Goal: Task Accomplishment & Management: Complete application form

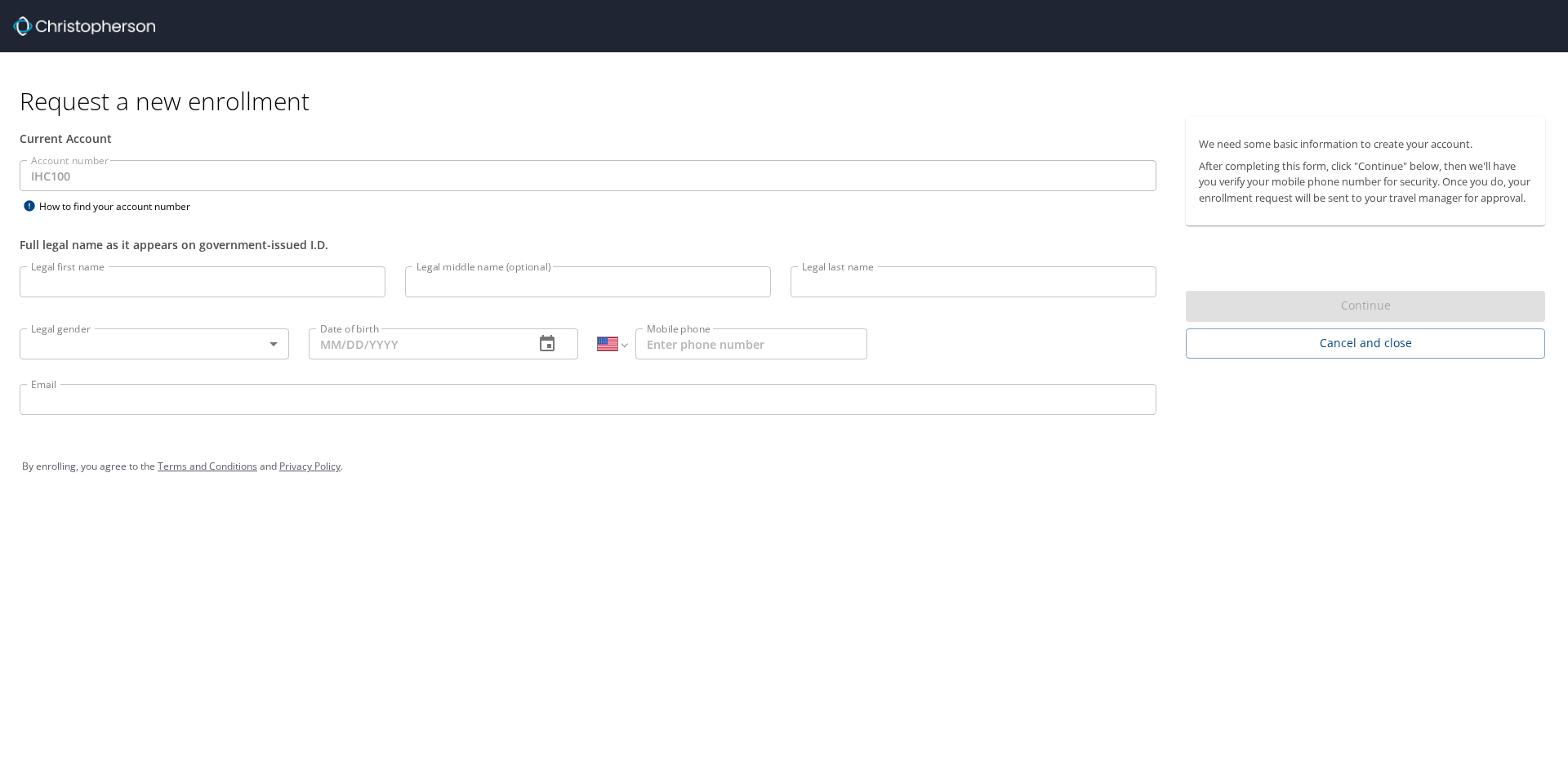
select select "US"
click at [93, 283] on input "Legal first name" at bounding box center [203, 282] width 366 height 31
type input "[PERSON_NAME]"
type input "`"
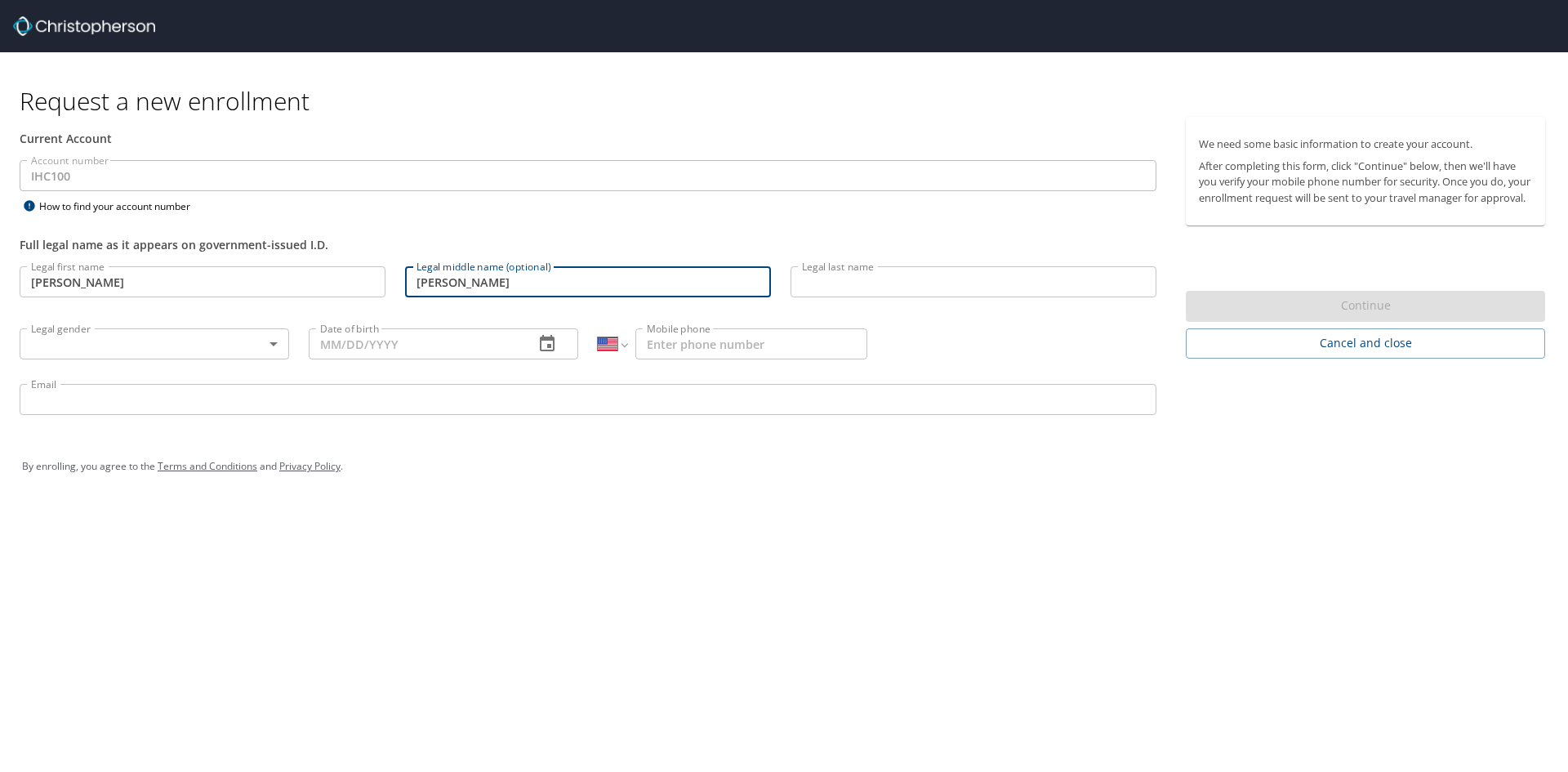
type input "[PERSON_NAME]"
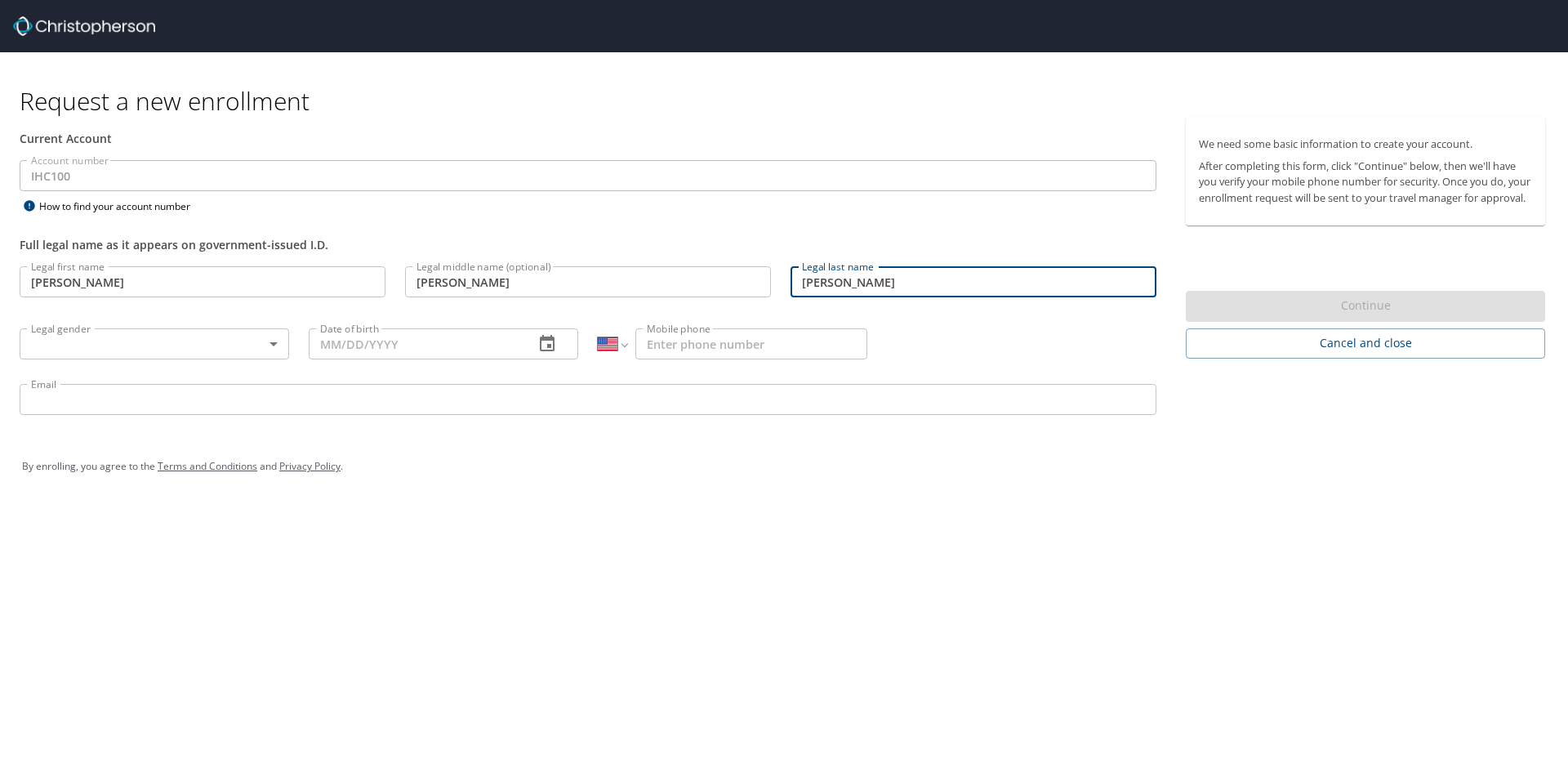
type input "[PERSON_NAME]"
click at [270, 343] on body "Request a new enrollment Current Account Account number IHC100 Account number H…" at bounding box center [784, 386] width 1568 height 772
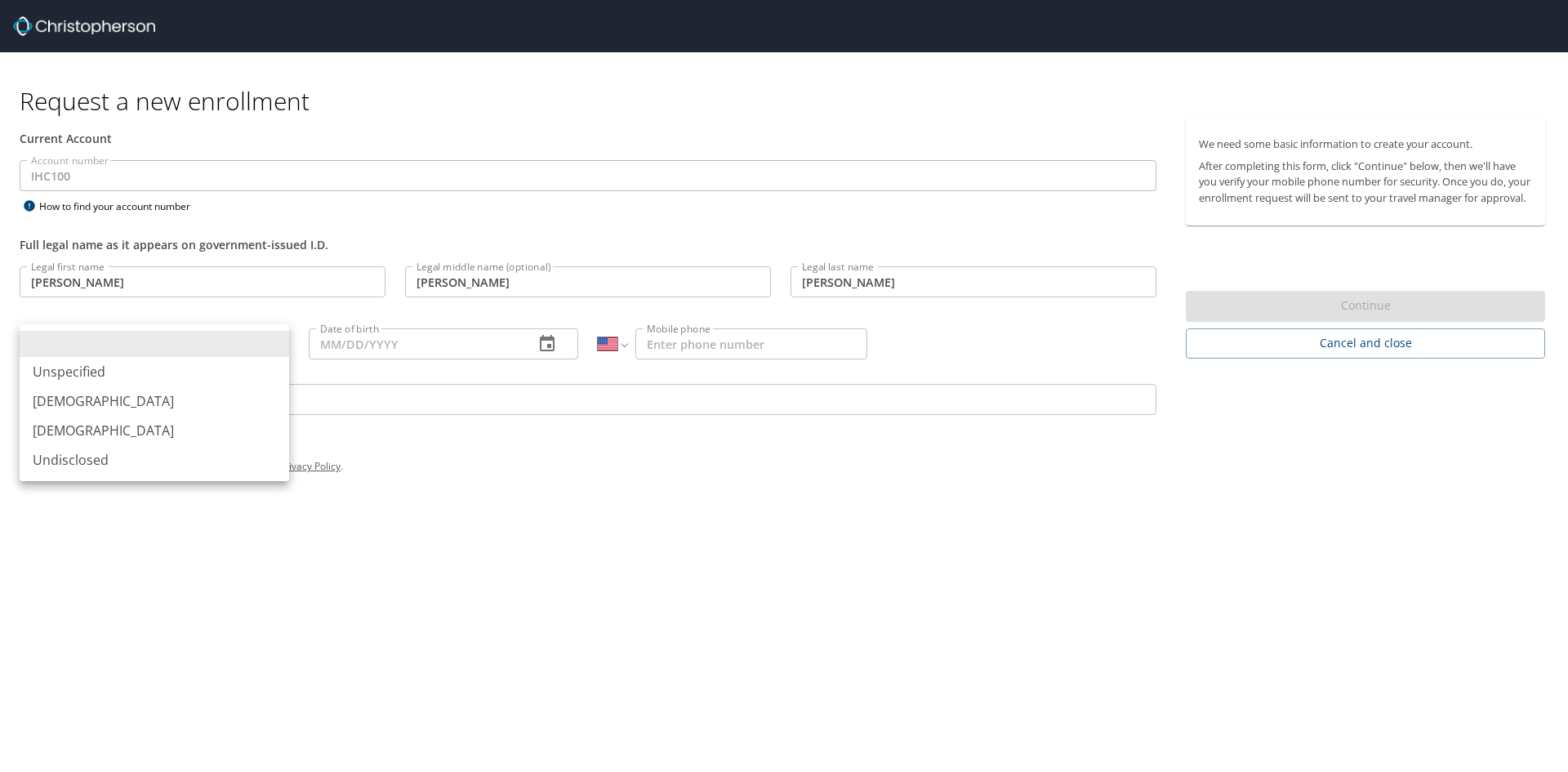
click at [88, 430] on li "[DEMOGRAPHIC_DATA]" at bounding box center [154, 430] width 269 height 29
type input "[DEMOGRAPHIC_DATA]"
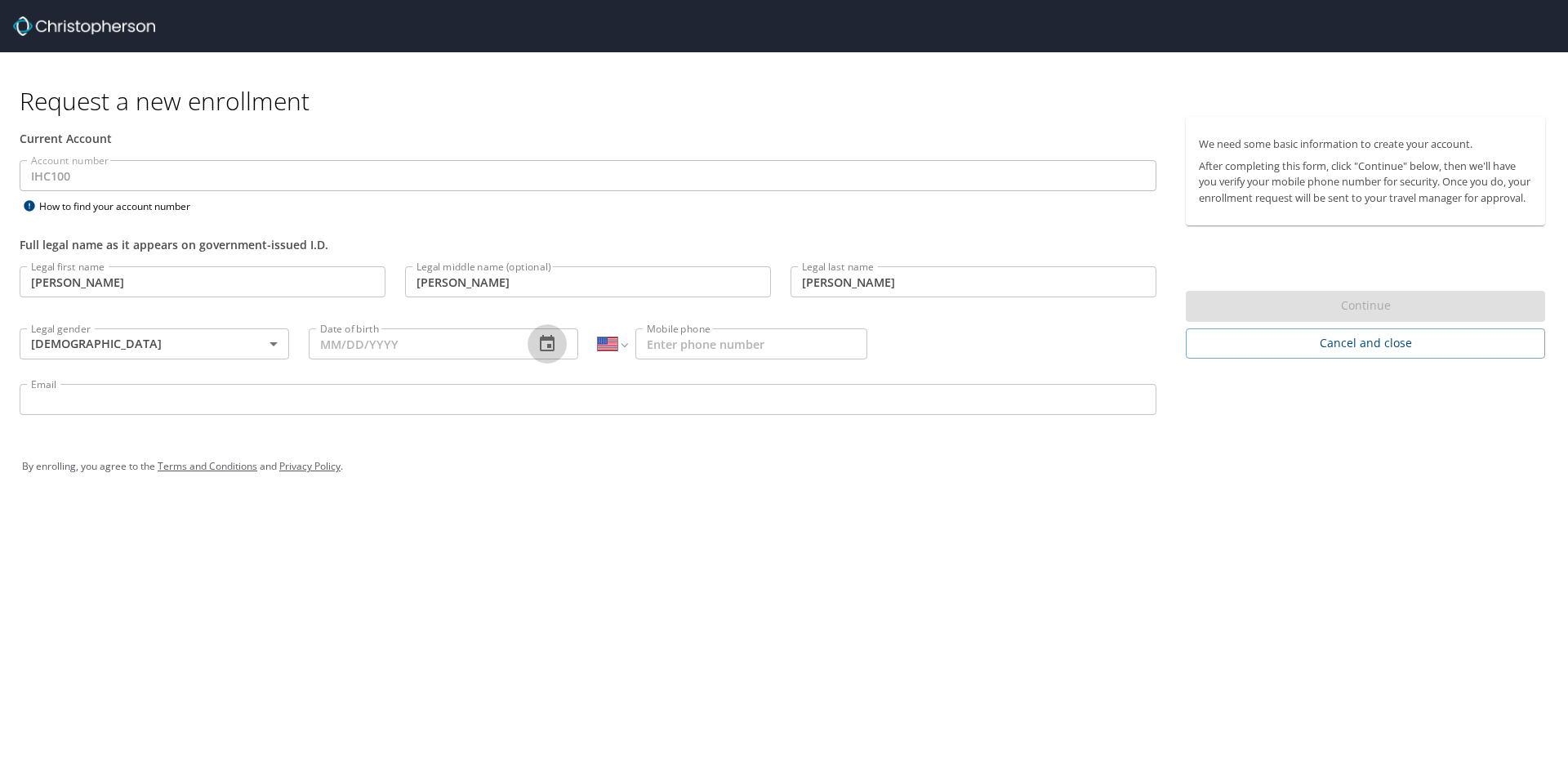
click at [536, 343] on button "button" at bounding box center [547, 344] width 39 height 39
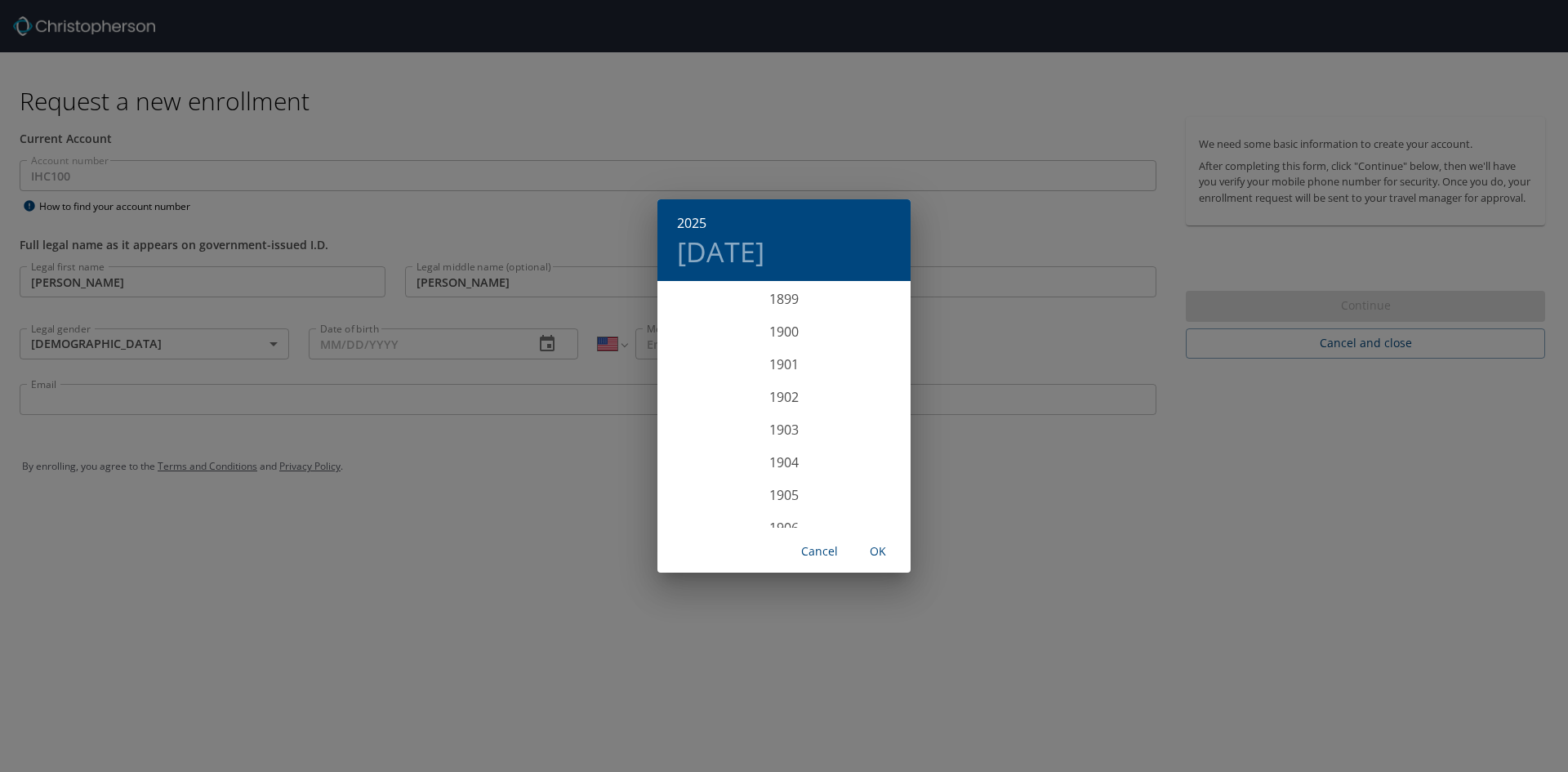
scroll to position [4019, 0]
click at [463, 340] on div "2025 [DATE] 1900 1901 1902 1903 1904 1905 1906 1907 1908 1909 1910 1911 1912 19…" at bounding box center [784, 386] width 1568 height 772
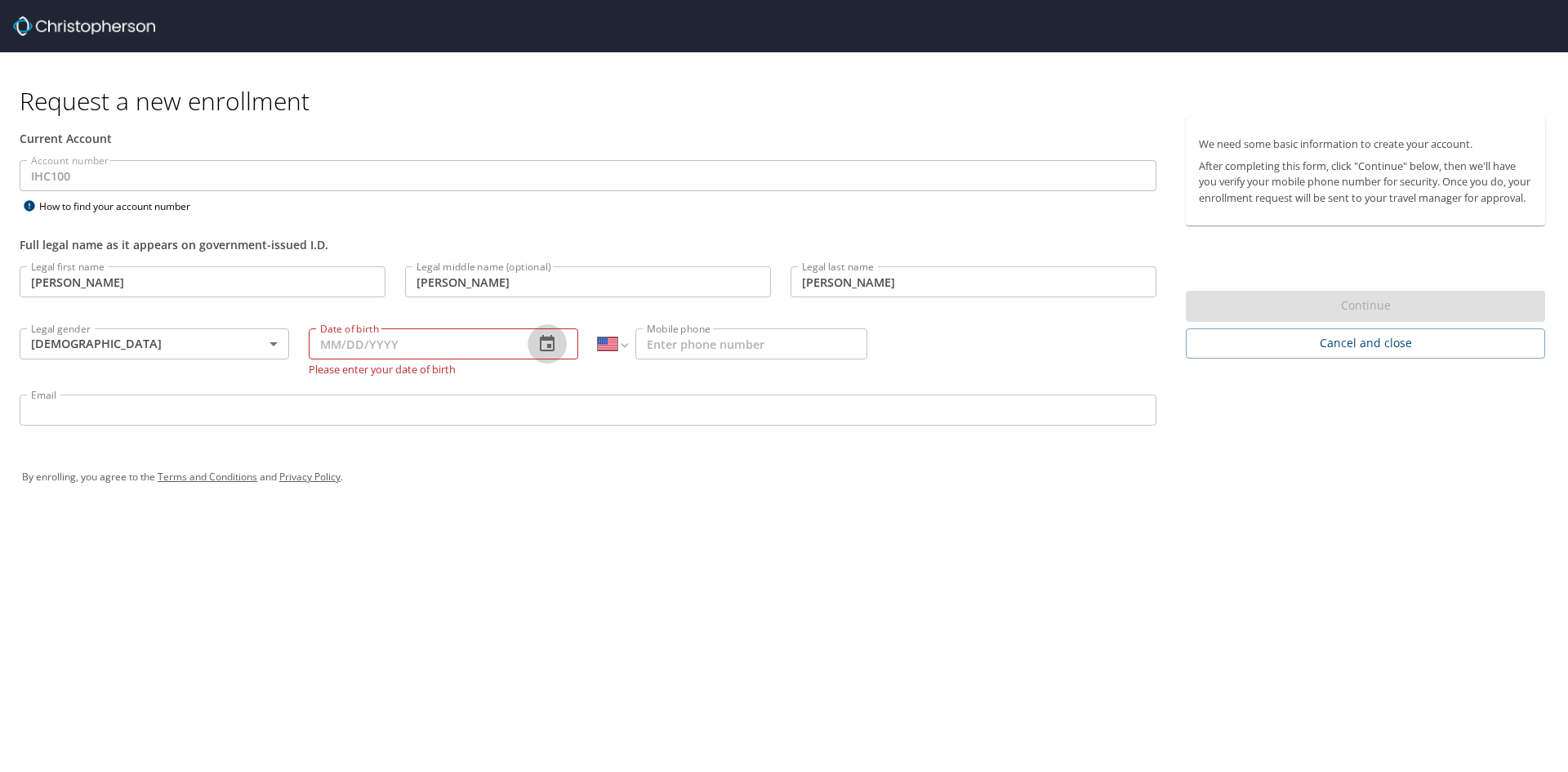
click at [550, 341] on icon "button" at bounding box center [546, 343] width 15 height 17
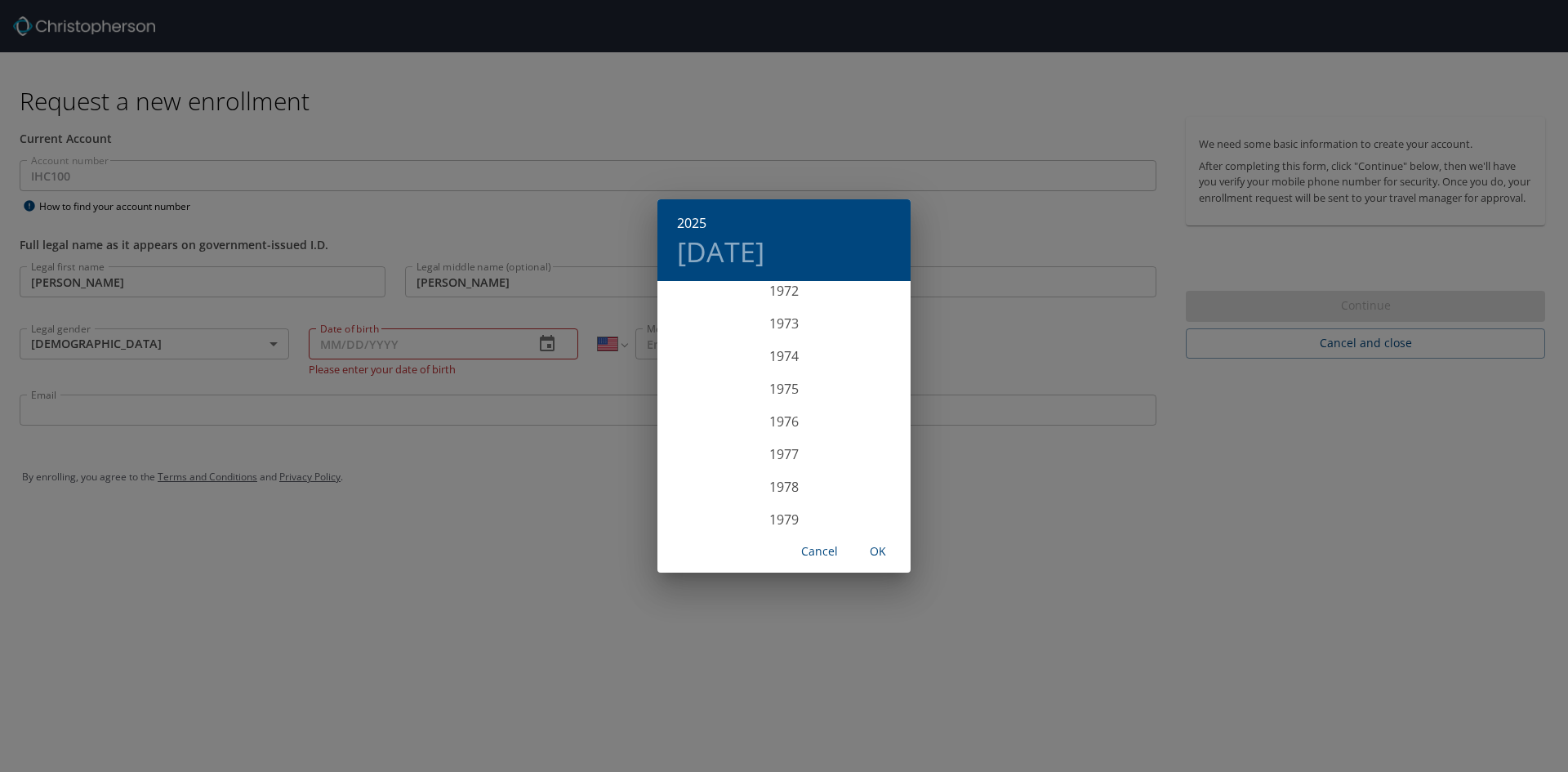
scroll to position [2405, 0]
click at [779, 504] on div "1979" at bounding box center [784, 507] width 253 height 32
click at [703, 499] on div "Oct" at bounding box center [699, 497] width 84 height 62
click at [843, 458] on p "26" at bounding box center [849, 456] width 12 height 11
click at [881, 550] on span "OK" at bounding box center [878, 552] width 39 height 21
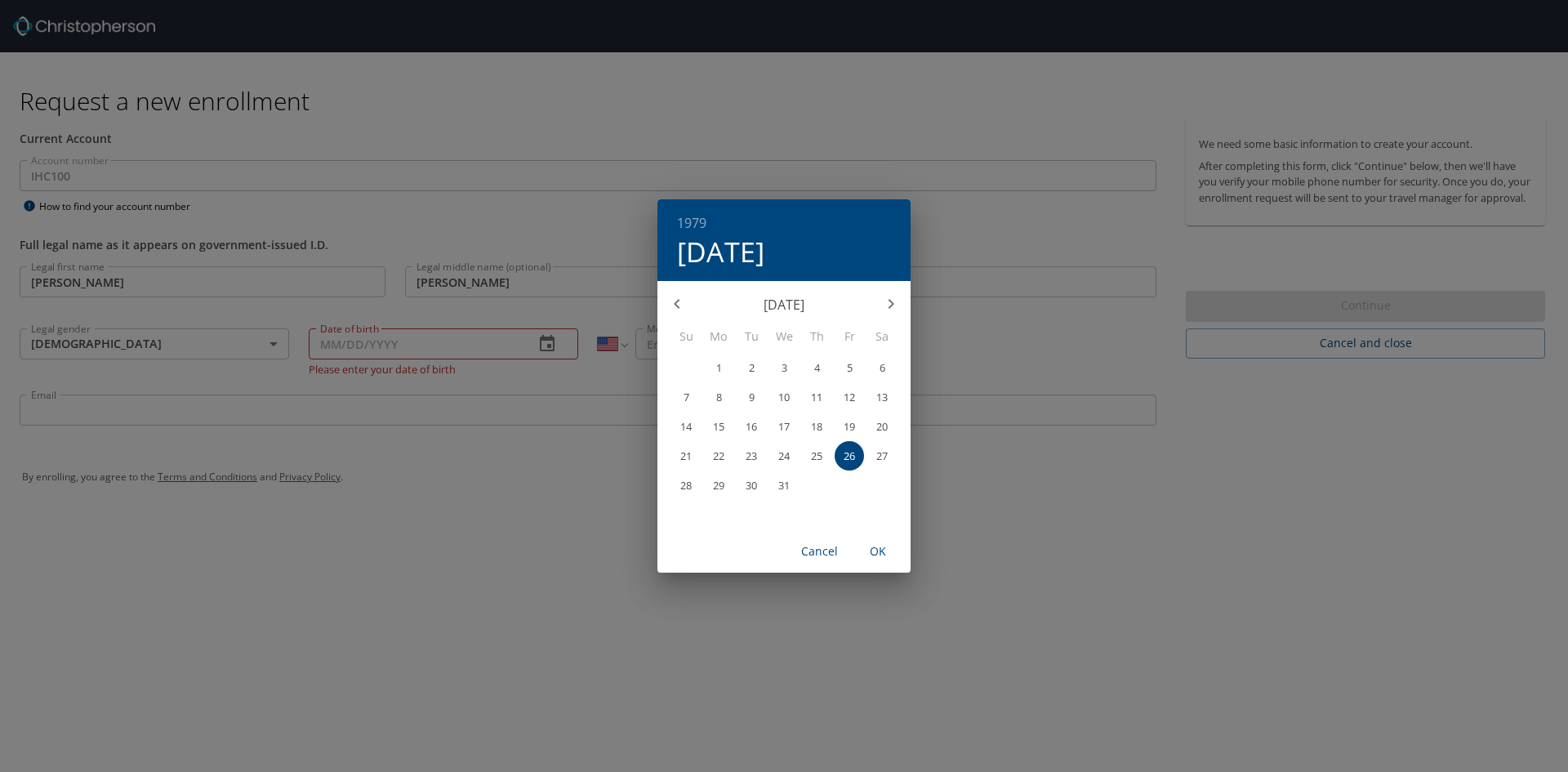
type input "[DATE]"
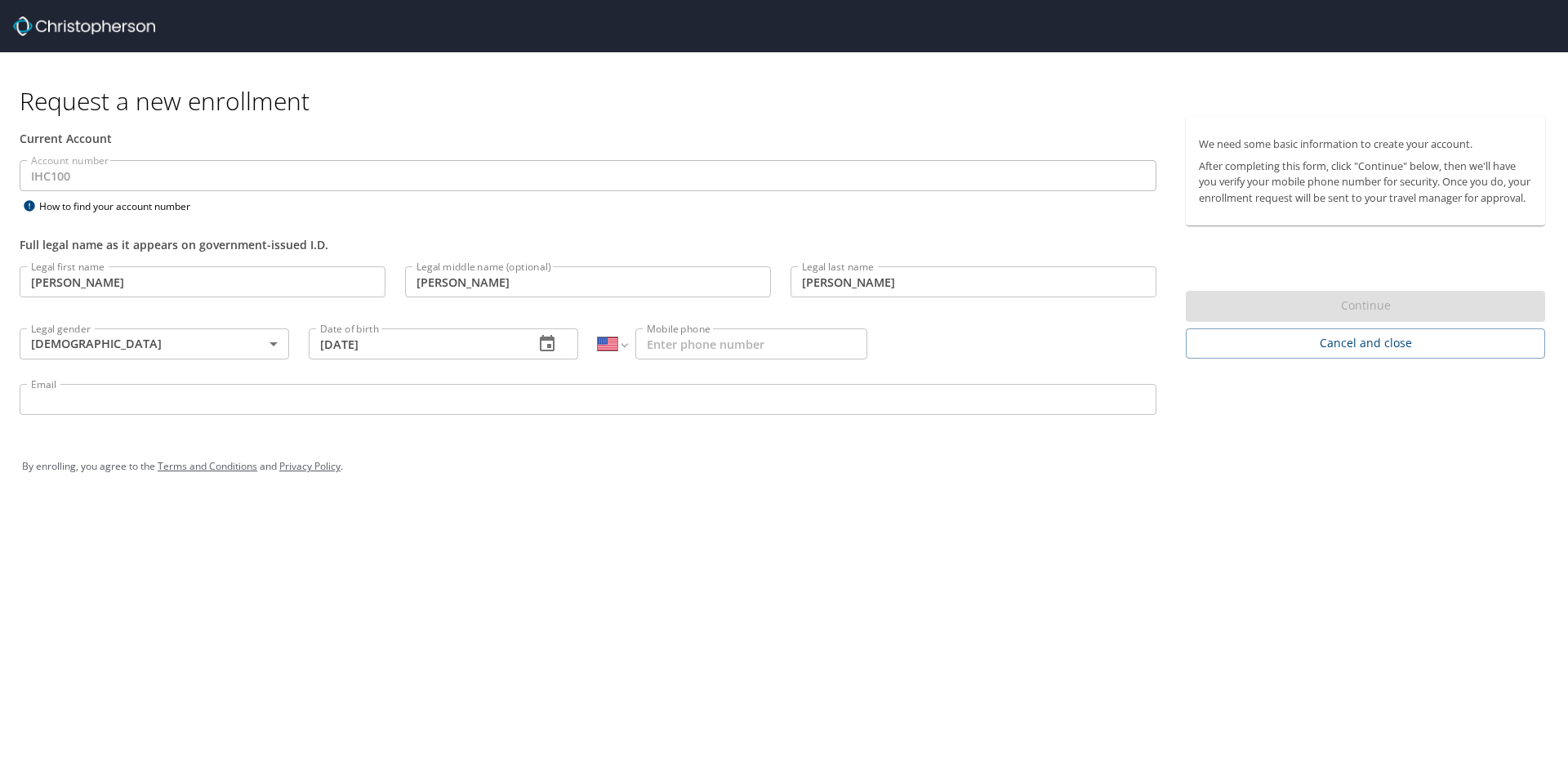
click at [692, 336] on input "Mobile phone" at bounding box center [751, 344] width 232 height 31
type input "[PHONE_NUMBER]"
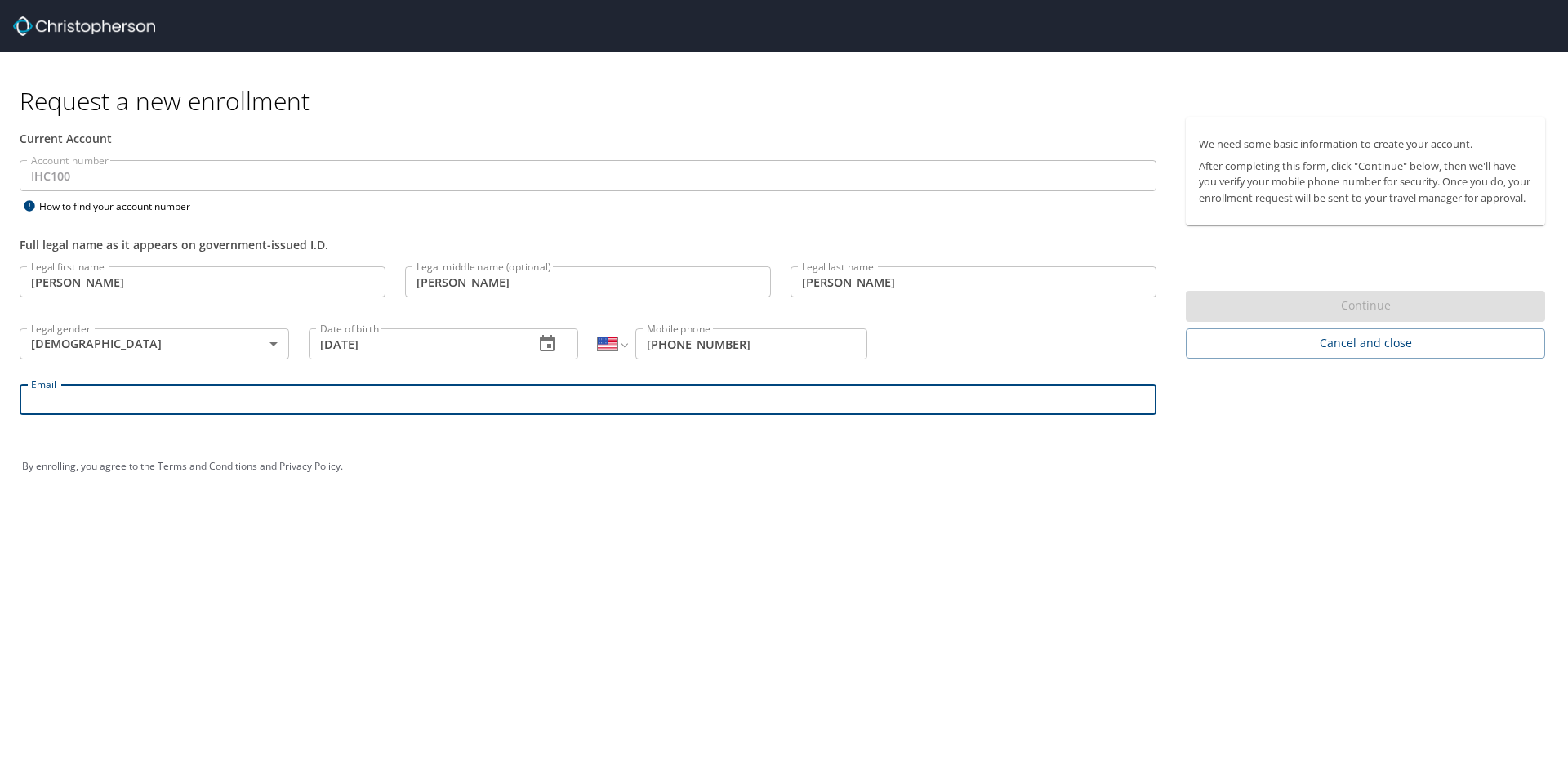
click at [174, 394] on input "Email" at bounding box center [588, 400] width 1137 height 31
type input "n"
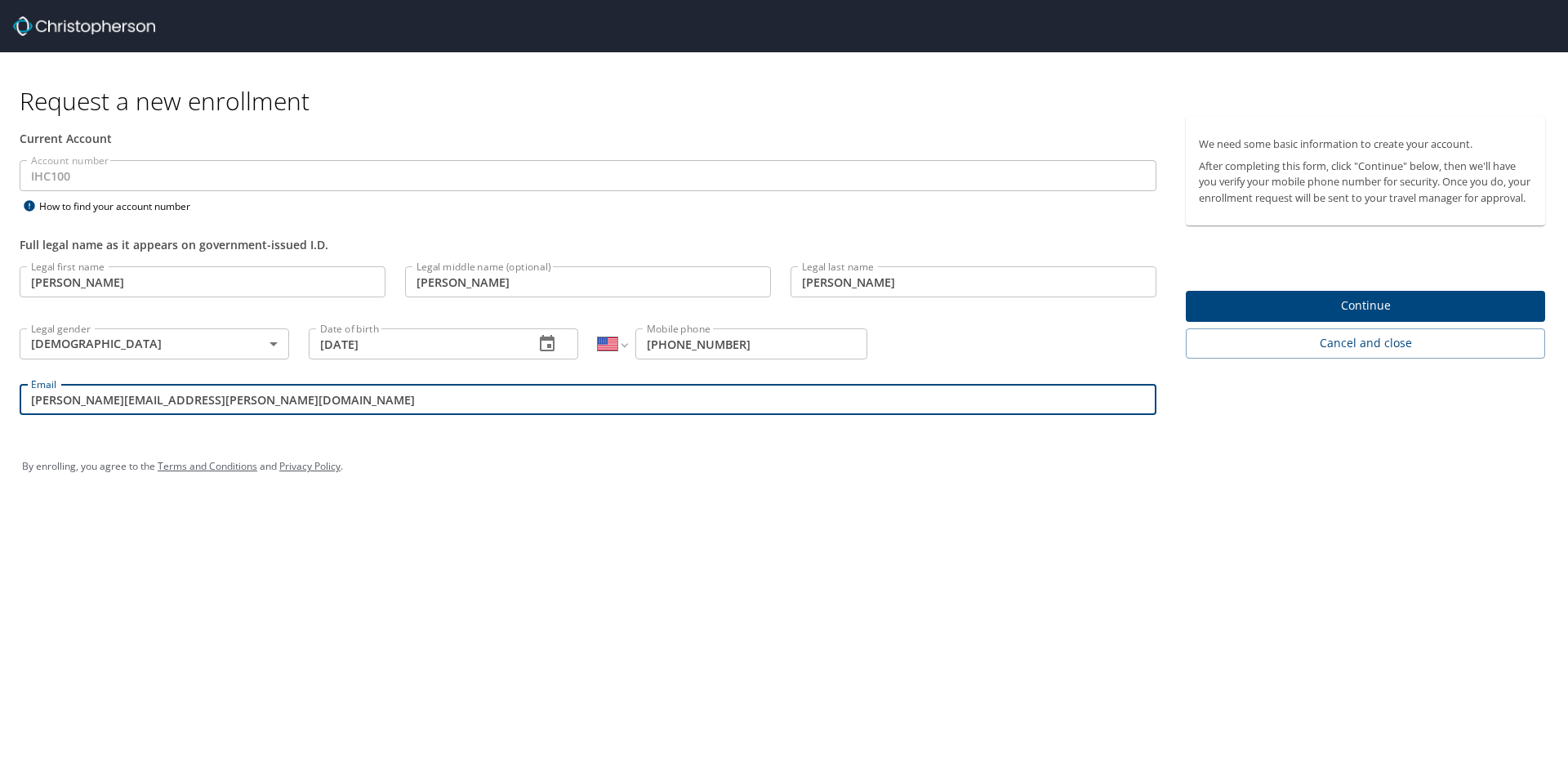
type input "[PERSON_NAME][EMAIL_ADDRESS][PERSON_NAME][DOMAIN_NAME]"
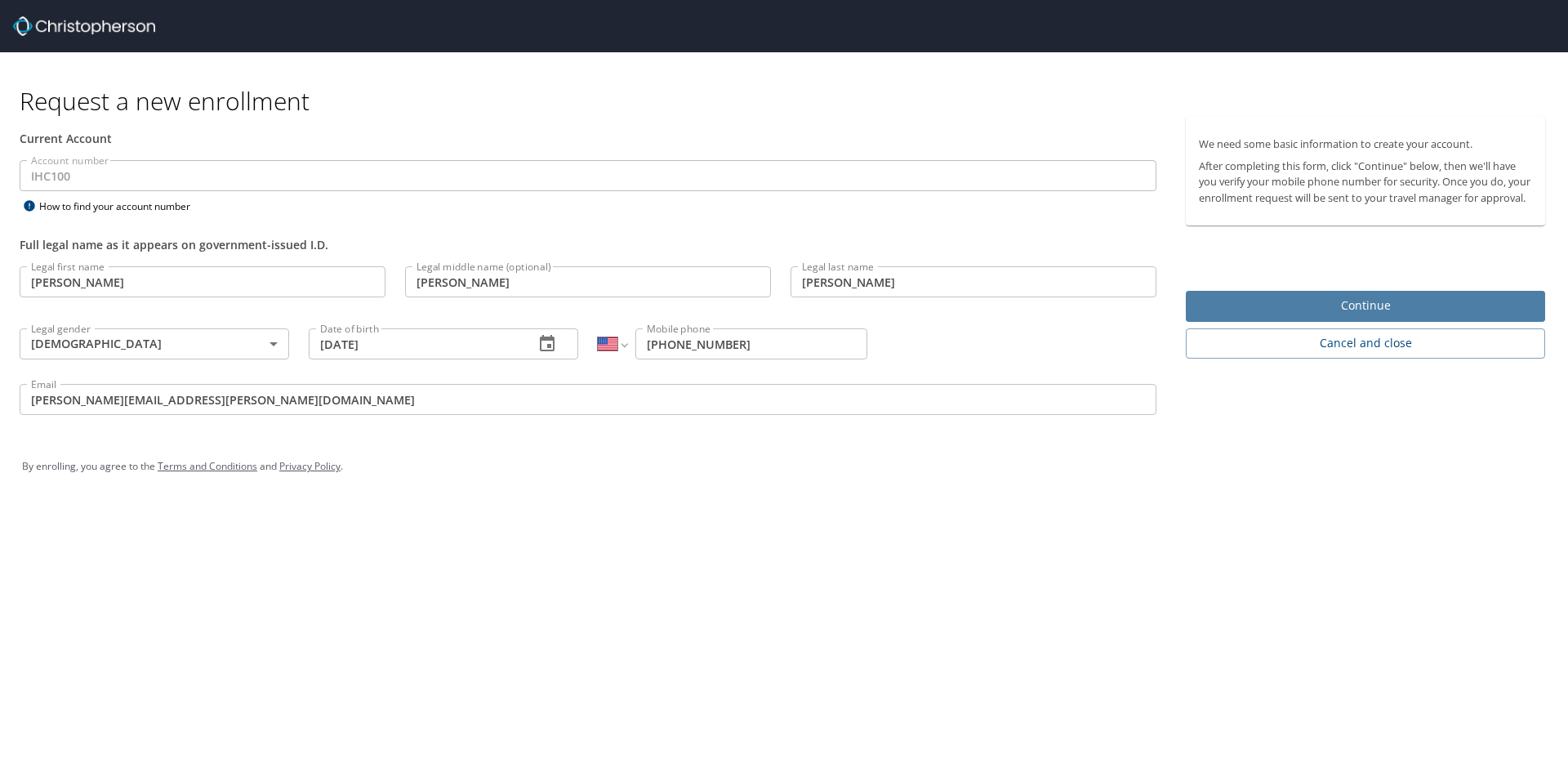
click at [1354, 316] on span "Continue" at bounding box center [1365, 306] width 333 height 21
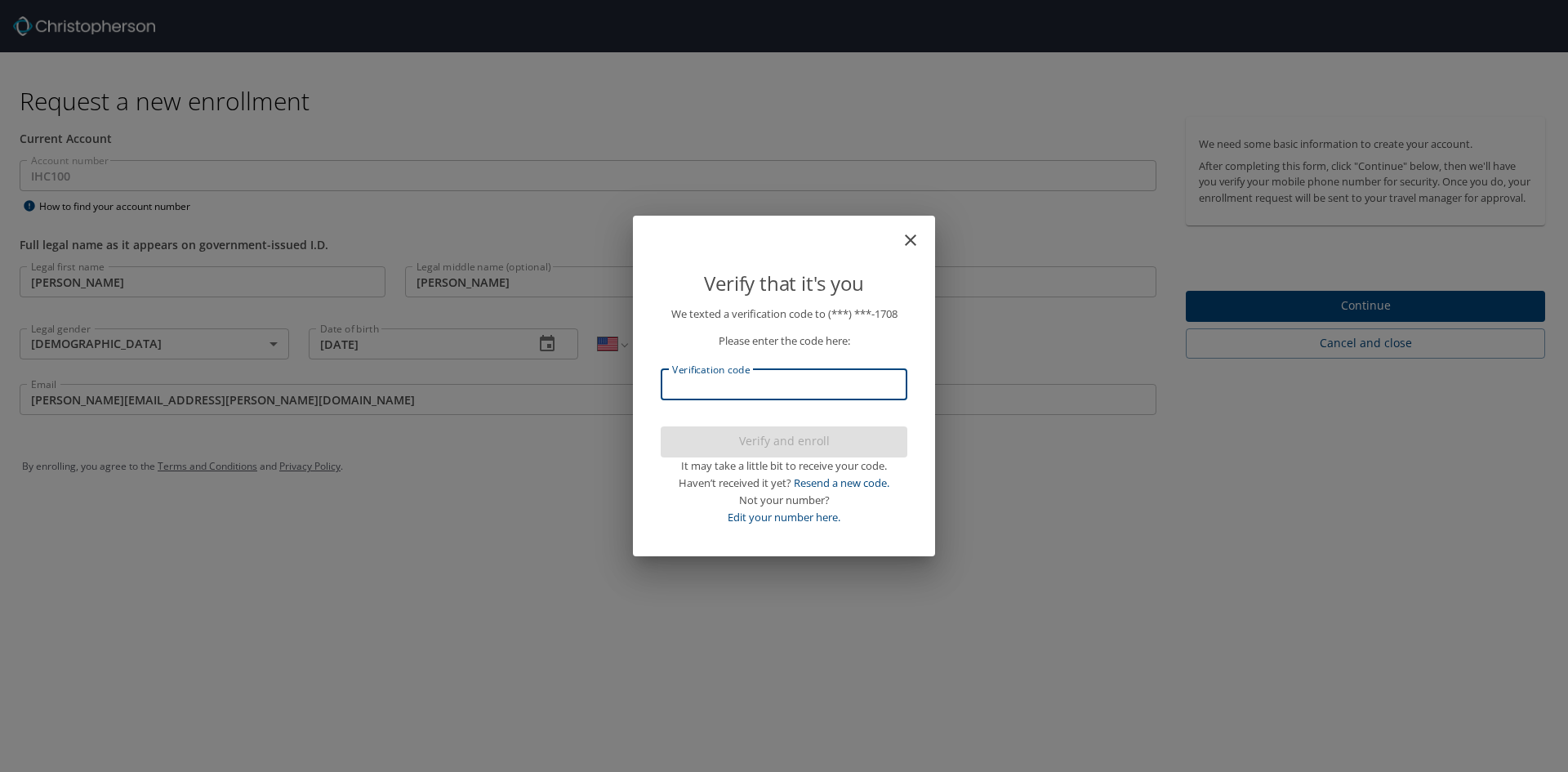
click at [749, 396] on input "Verification code" at bounding box center [784, 385] width 247 height 31
type input "823796"
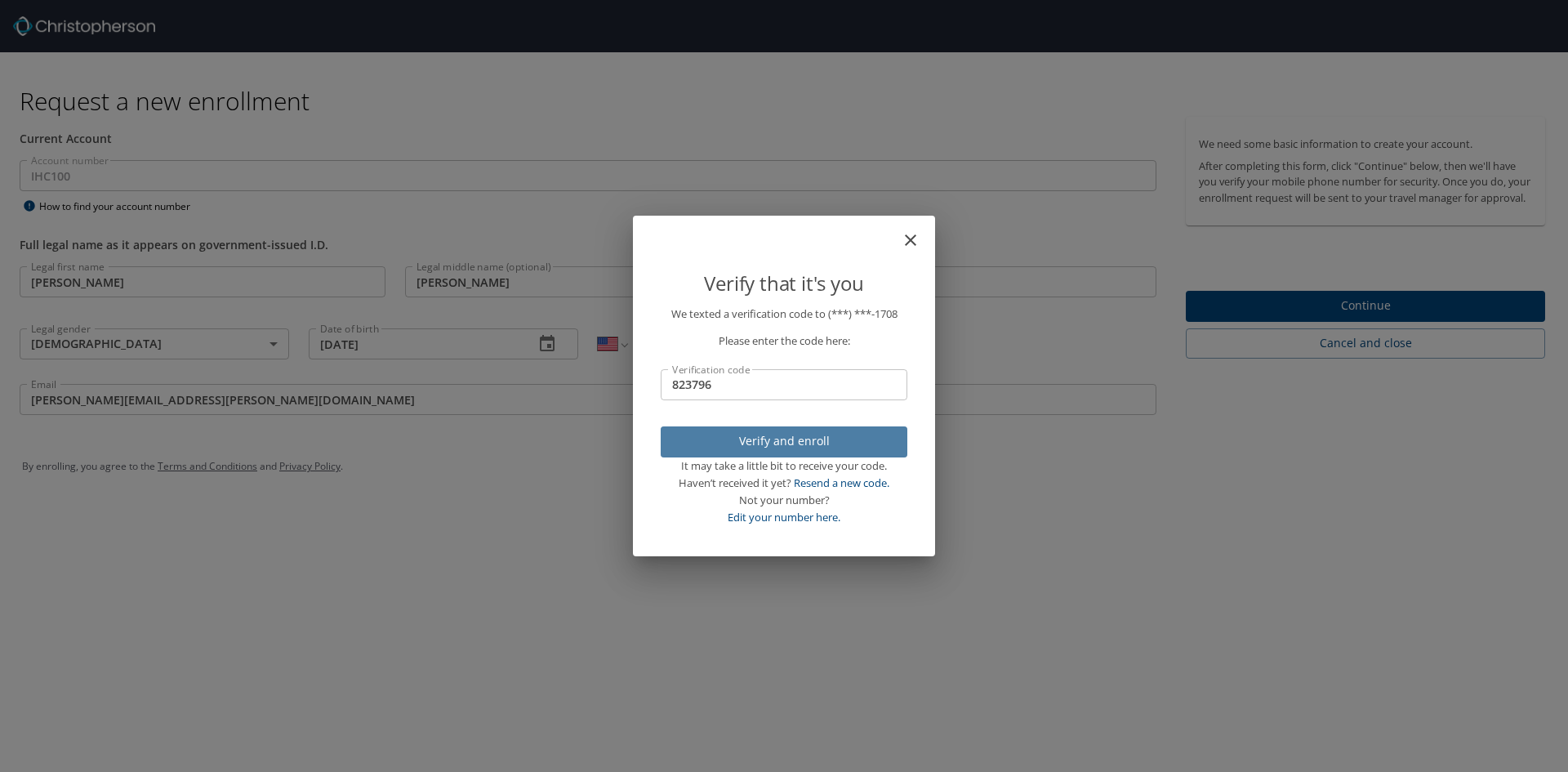
click at [764, 443] on span "Verify and enroll" at bounding box center [784, 441] width 220 height 21
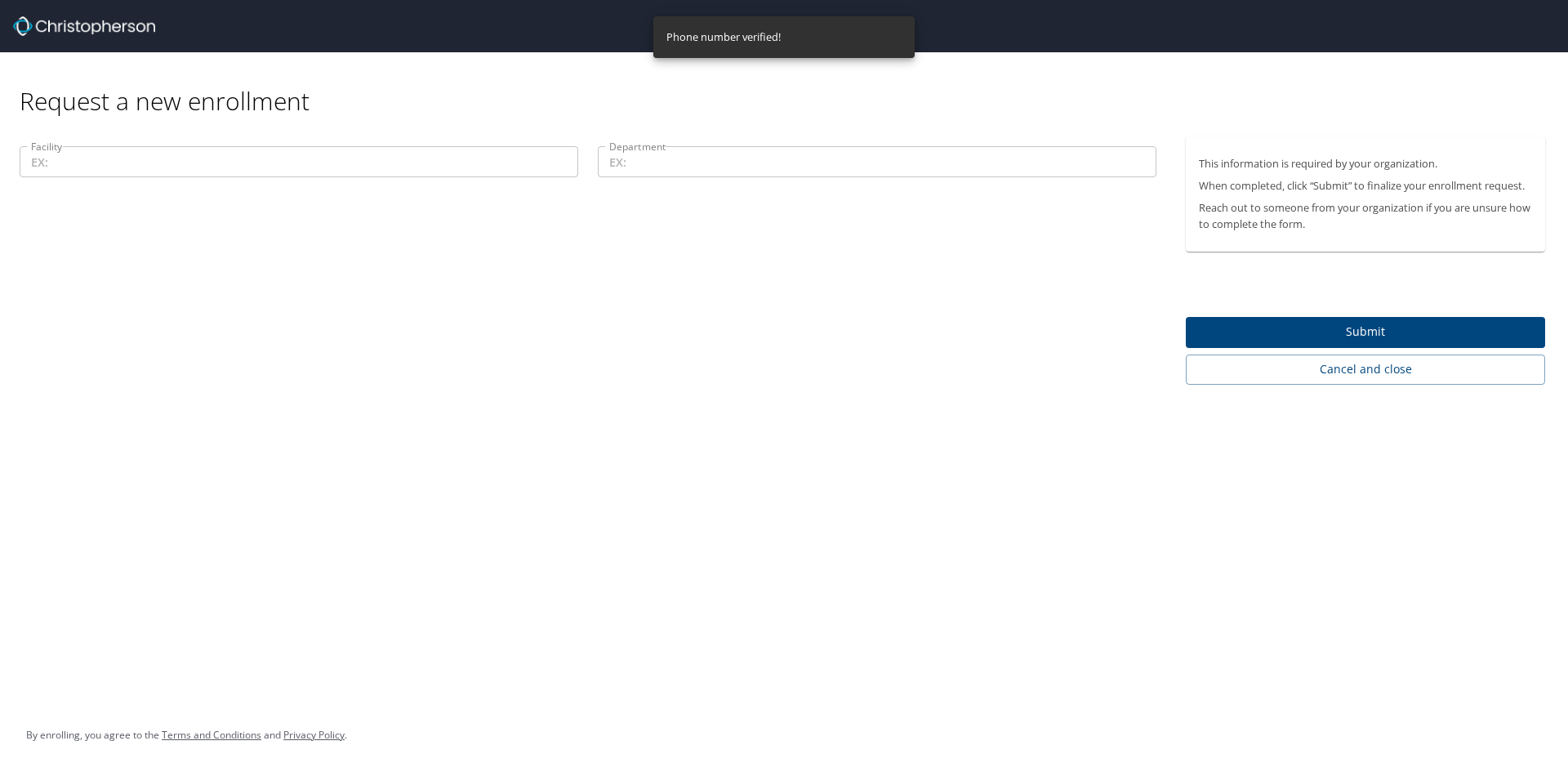
click at [148, 169] on input "Facility" at bounding box center [299, 162] width 558 height 31
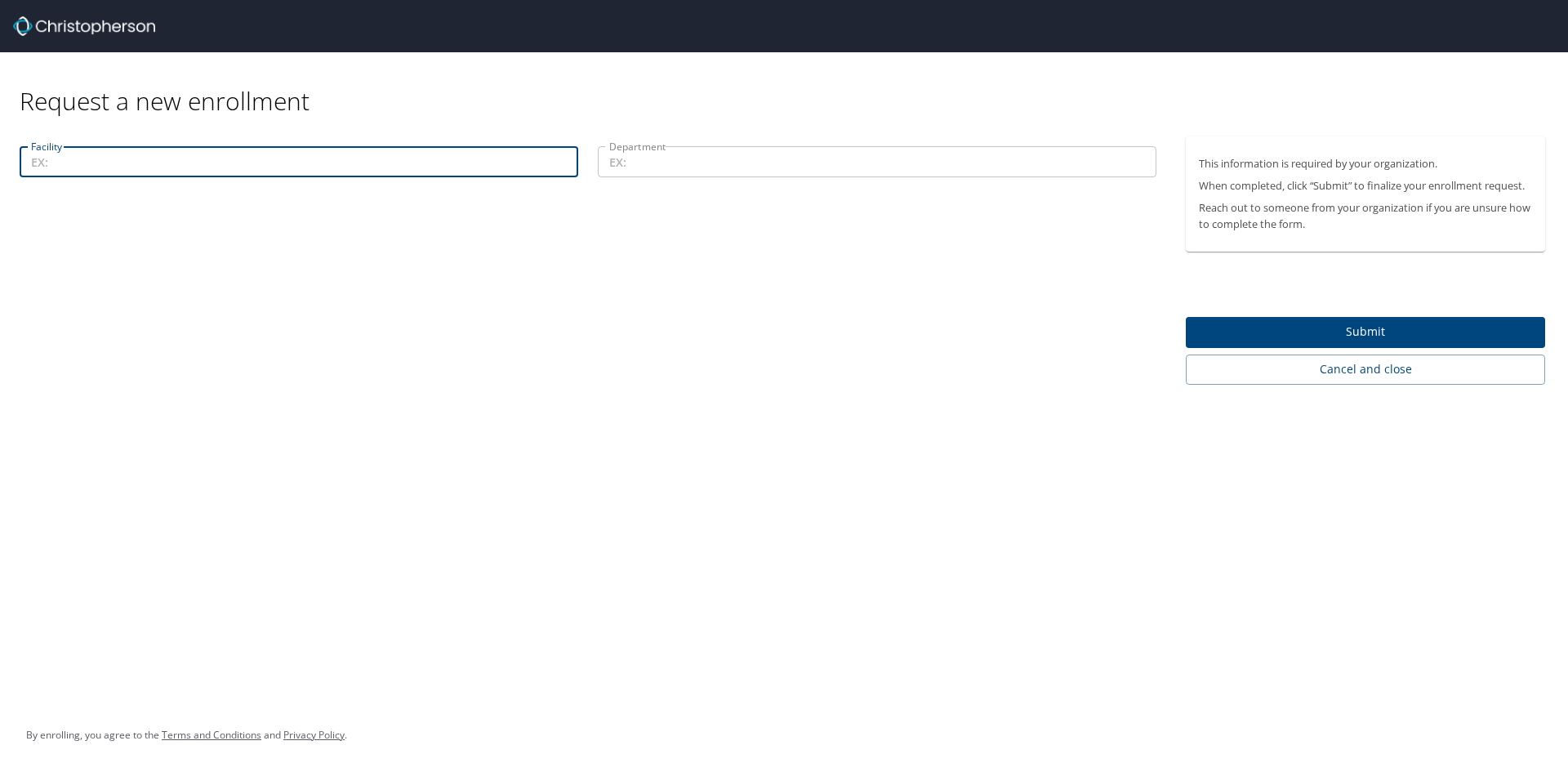
click at [56, 163] on input "Facility" at bounding box center [299, 162] width 558 height 31
click at [47, 150] on input "Facility" at bounding box center [299, 162] width 558 height 31
click at [103, 167] on input "Facility" at bounding box center [299, 162] width 558 height 31
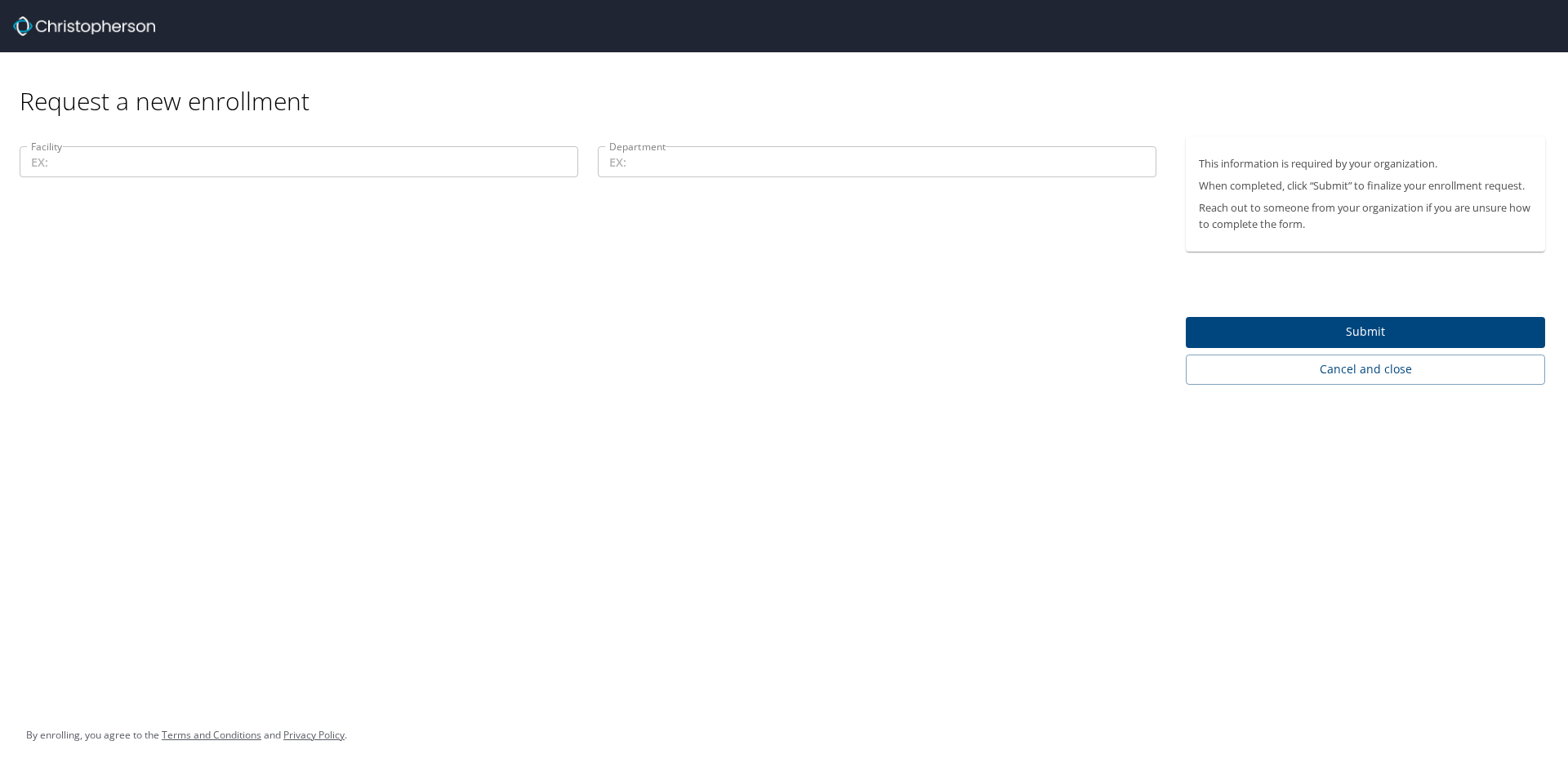
click at [641, 164] on input "Department" at bounding box center [877, 162] width 558 height 31
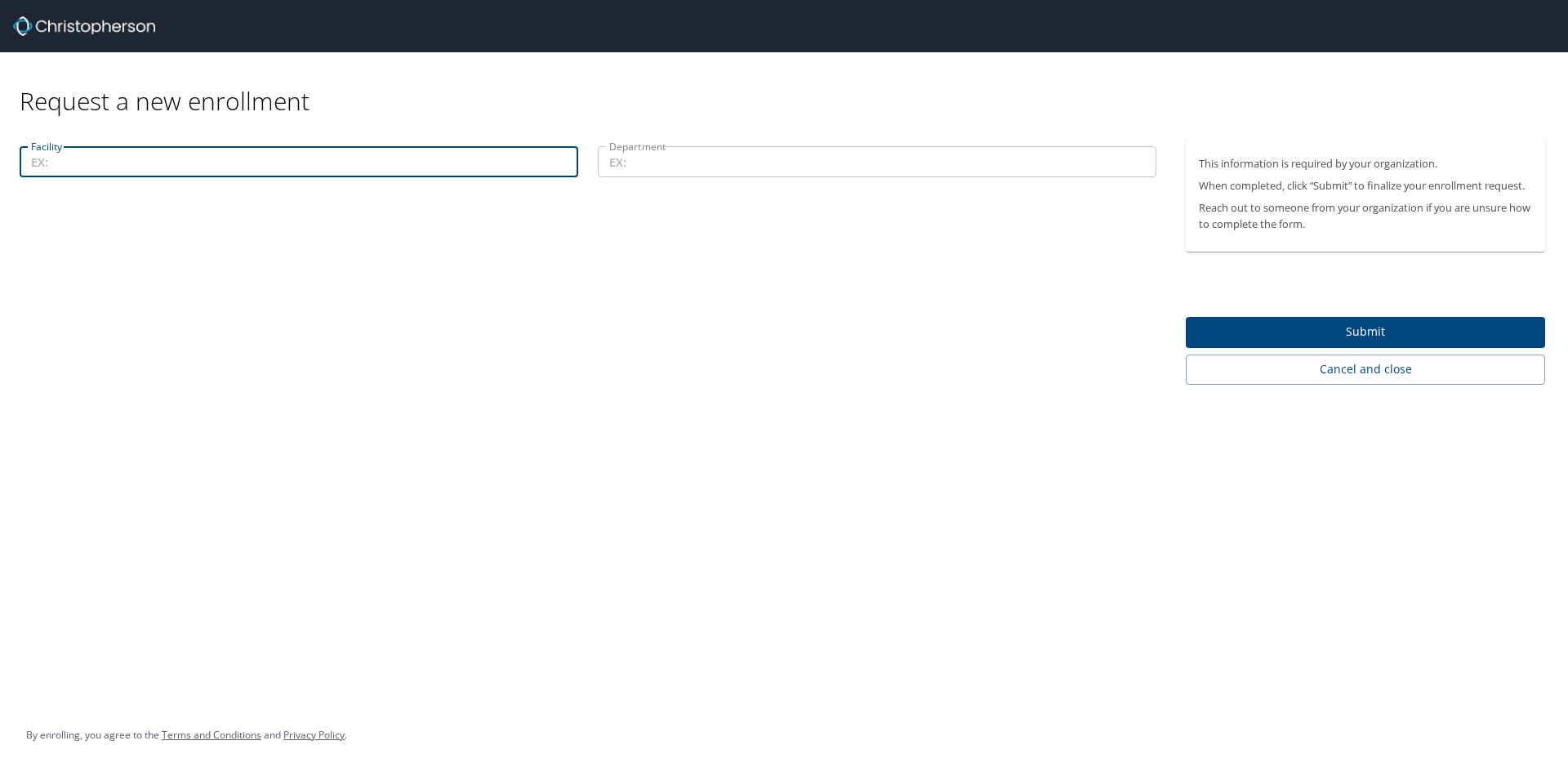
click at [172, 165] on input "Facility" at bounding box center [299, 162] width 558 height 31
click at [56, 169] on input "Facility" at bounding box center [299, 162] width 558 height 31
type input "Moroni Clinic"
click at [636, 171] on input "Department" at bounding box center [877, 162] width 558 height 31
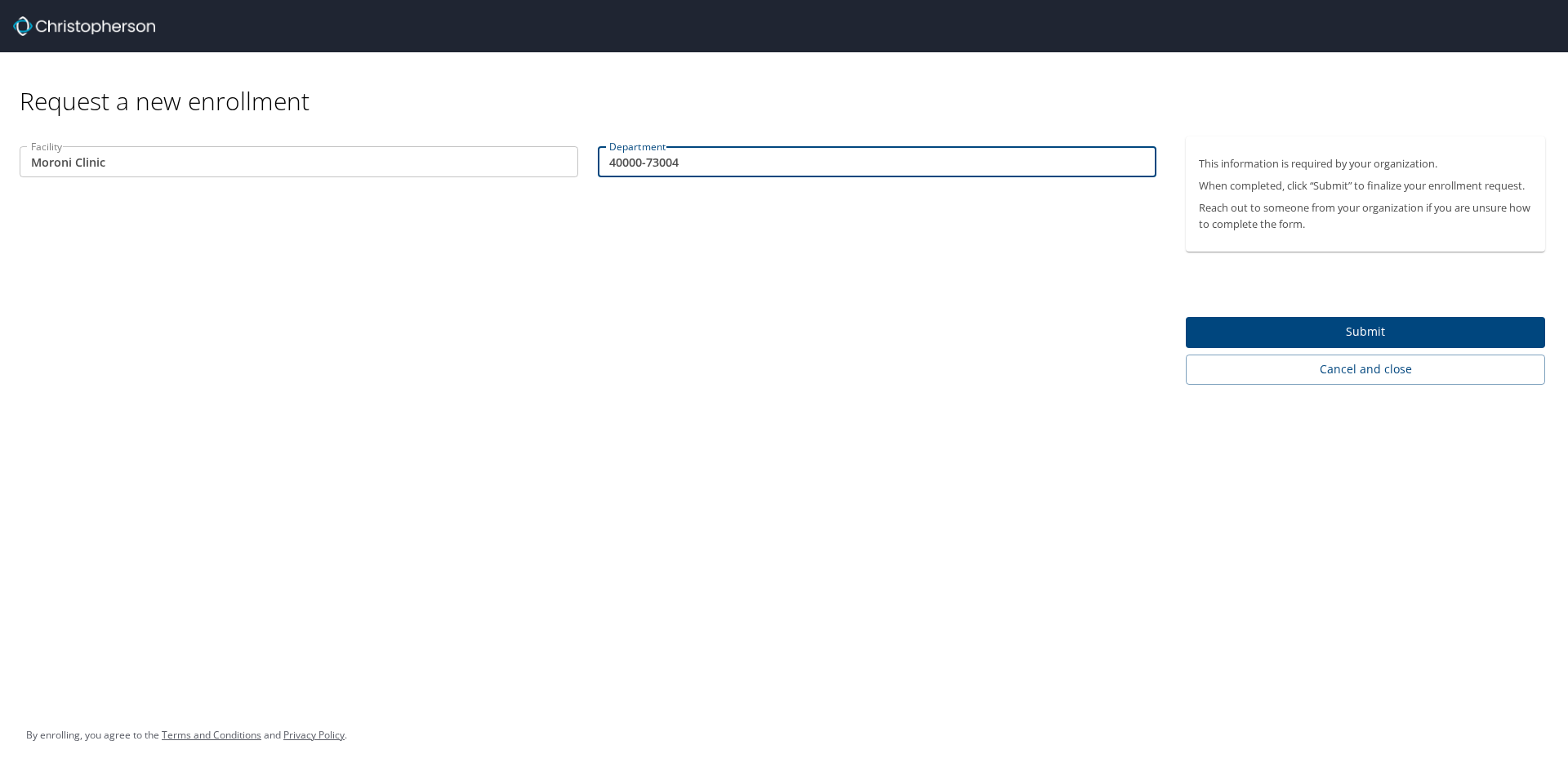
type input "40000-73004"
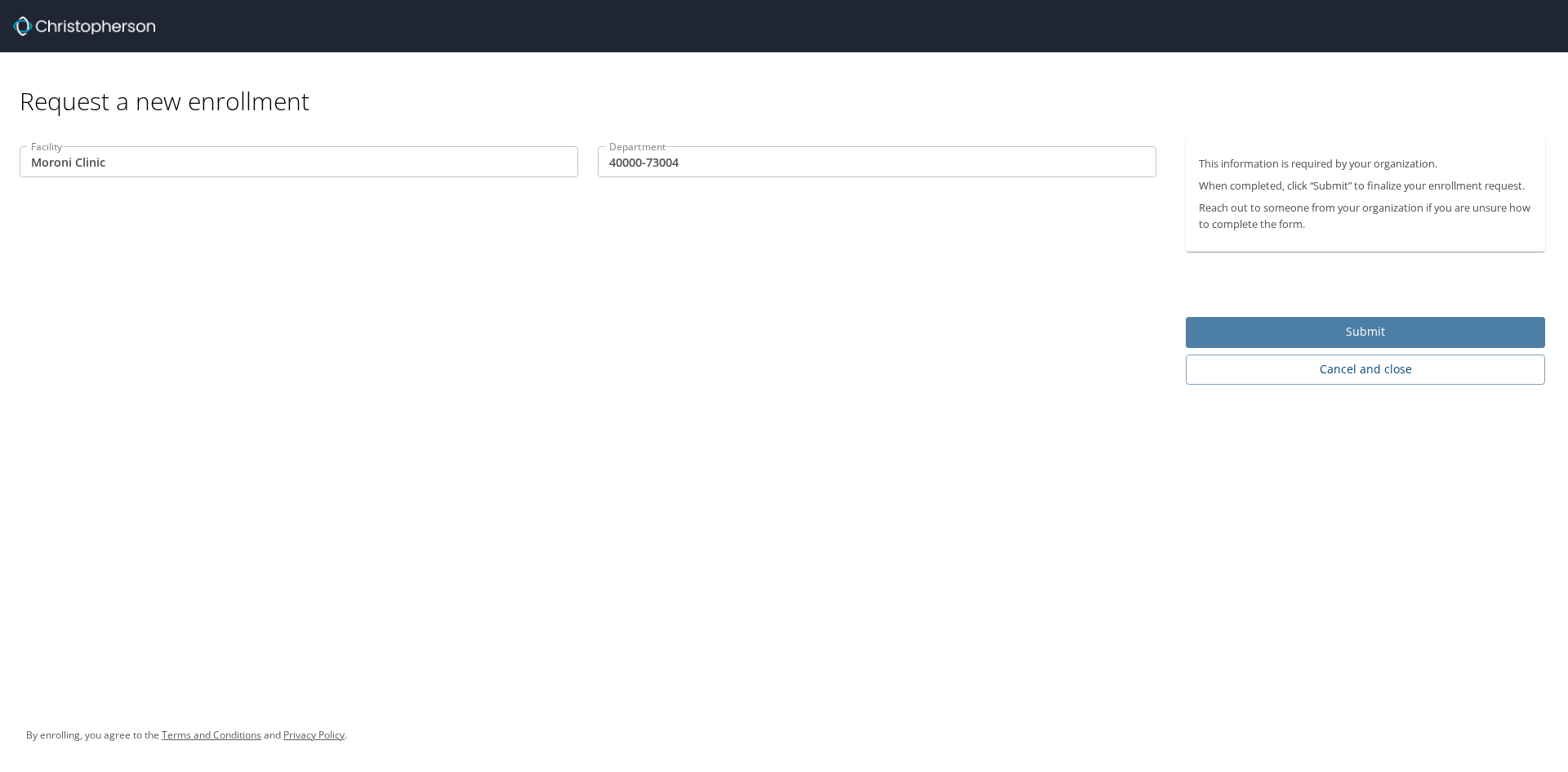
click at [1372, 329] on span "Submit" at bounding box center [1365, 331] width 333 height 21
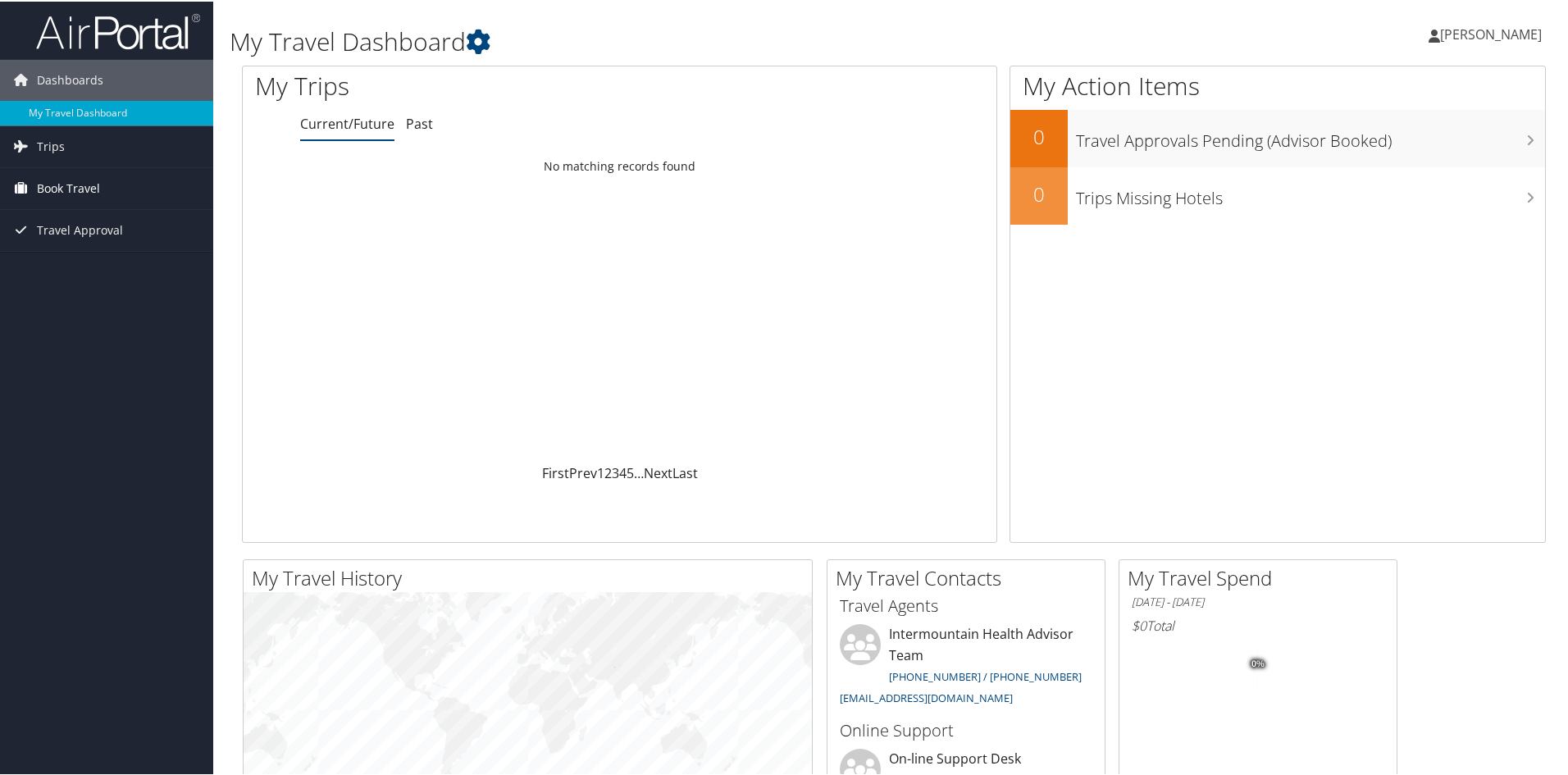
click at [55, 183] on span "Book Travel" at bounding box center [69, 187] width 63 height 41
click at [77, 267] on link "Book/Manage Online Trips" at bounding box center [106, 268] width 213 height 25
